Goal: Transaction & Acquisition: Purchase product/service

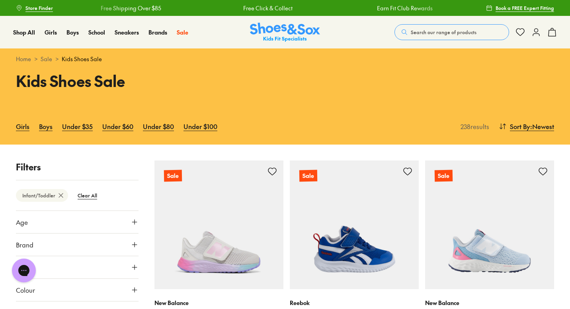
click at [458, 35] on span "Search our range of products" at bounding box center [443, 32] width 66 height 7
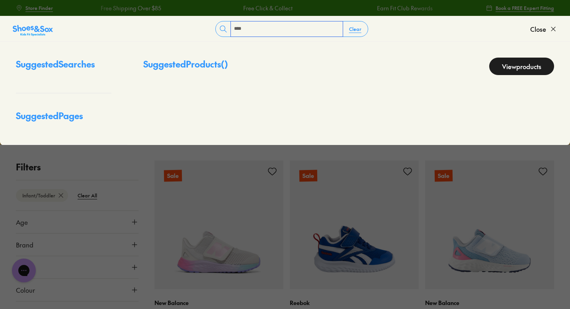
type input "****"
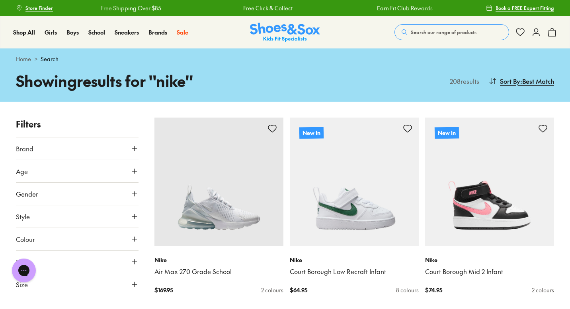
click at [66, 169] on button "Age" at bounding box center [77, 171] width 123 height 22
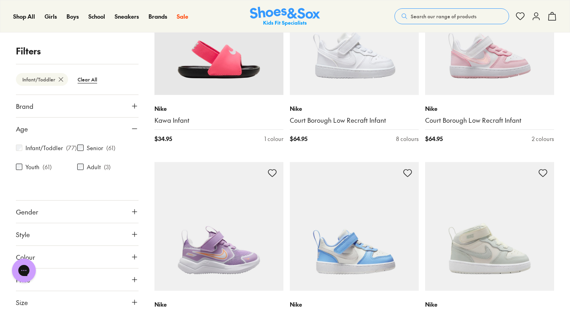
scroll to position [2101, 0]
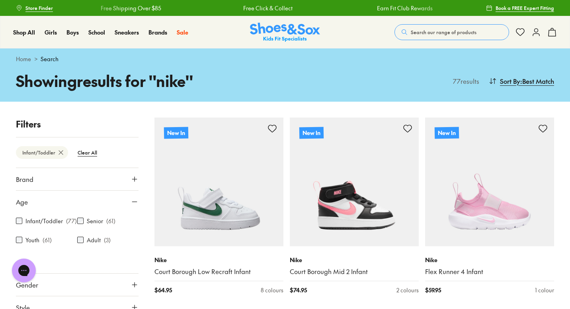
click at [249, 73] on h1 "Showing results for " nike "" at bounding box center [150, 81] width 269 height 23
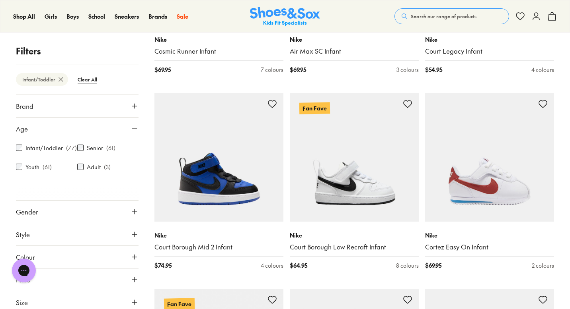
scroll to position [1046, 0]
